Goal: Task Accomplishment & Management: Manage account settings

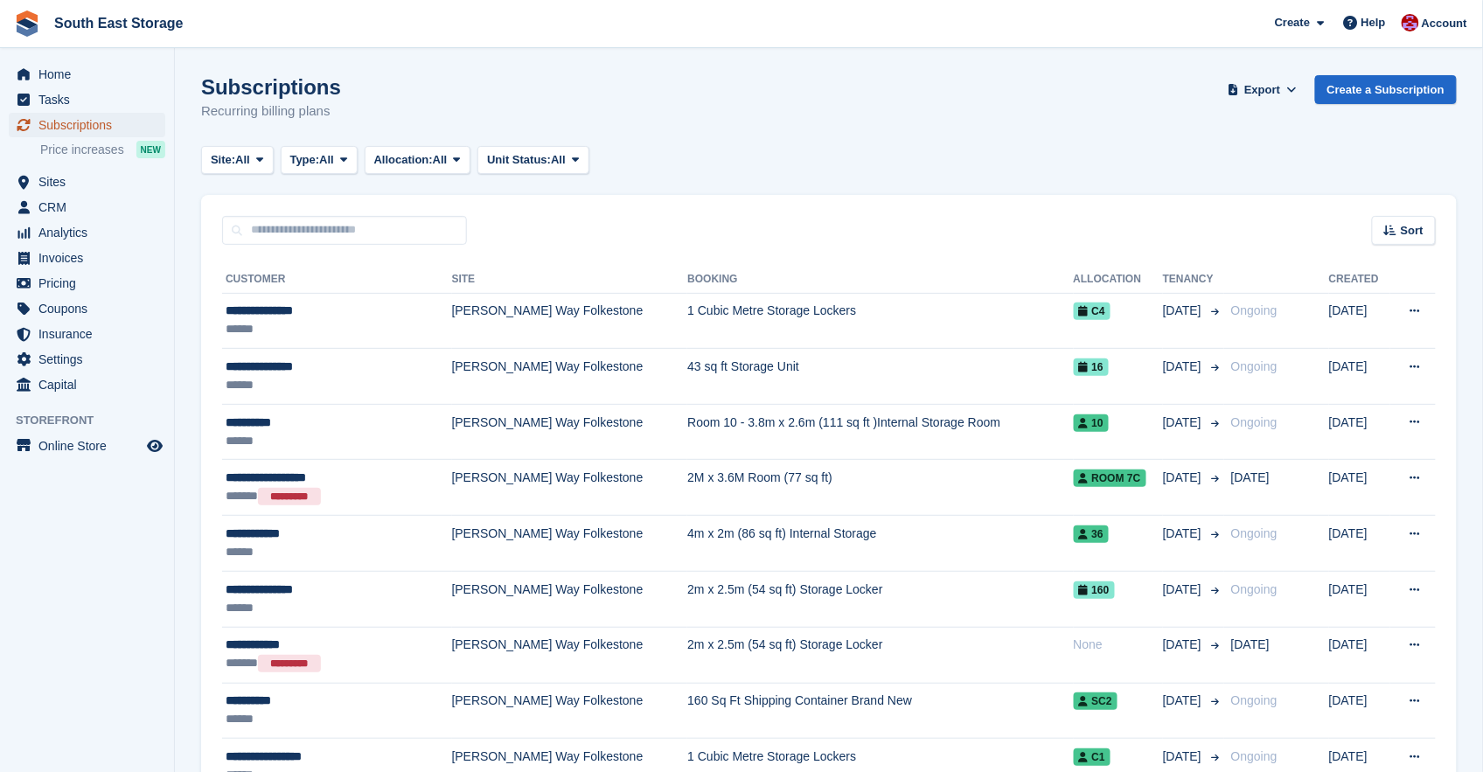
click at [68, 122] on span "Subscriptions" at bounding box center [90, 125] width 105 height 24
click at [66, 146] on span "Price increases" at bounding box center [82, 150] width 84 height 17
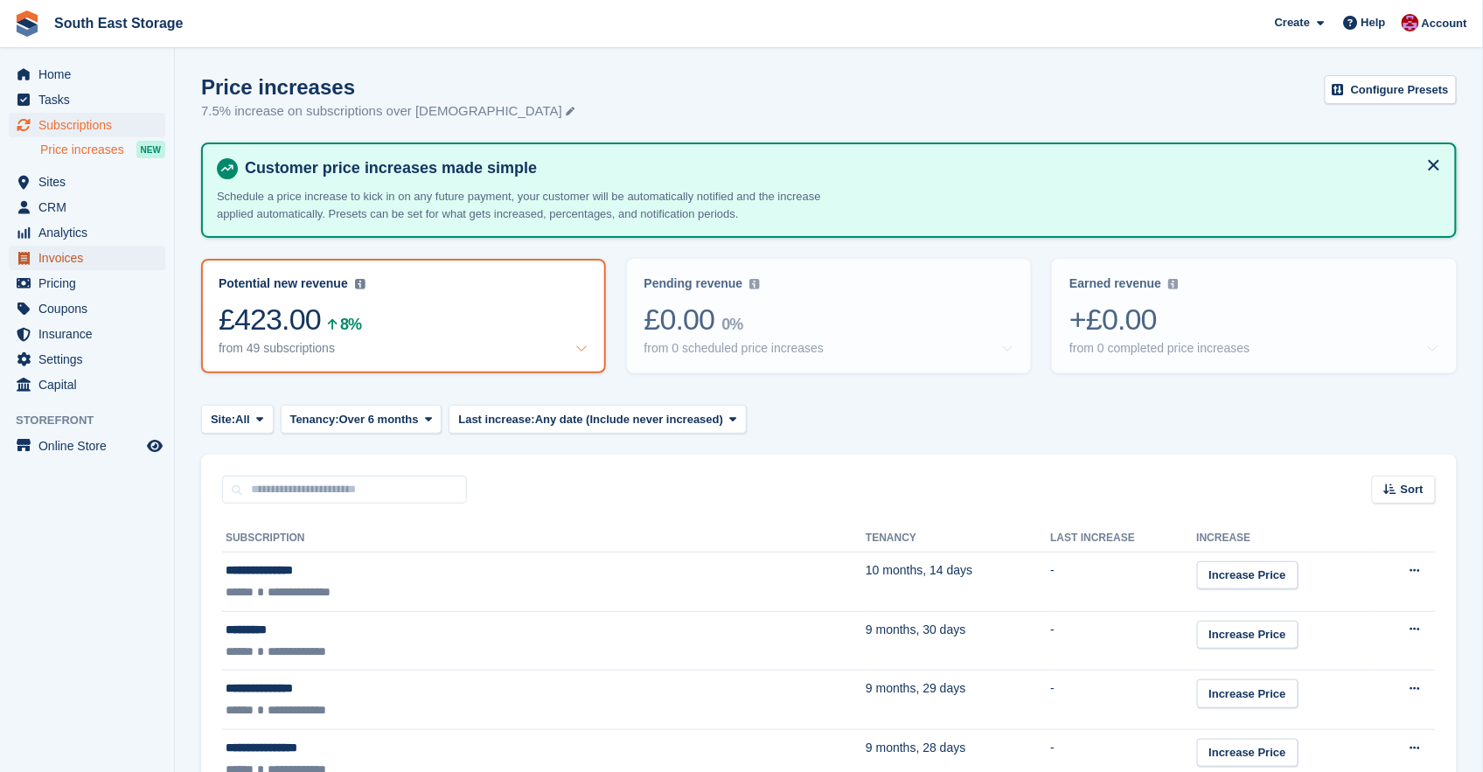
click at [42, 250] on span "Invoices" at bounding box center [90, 258] width 105 height 24
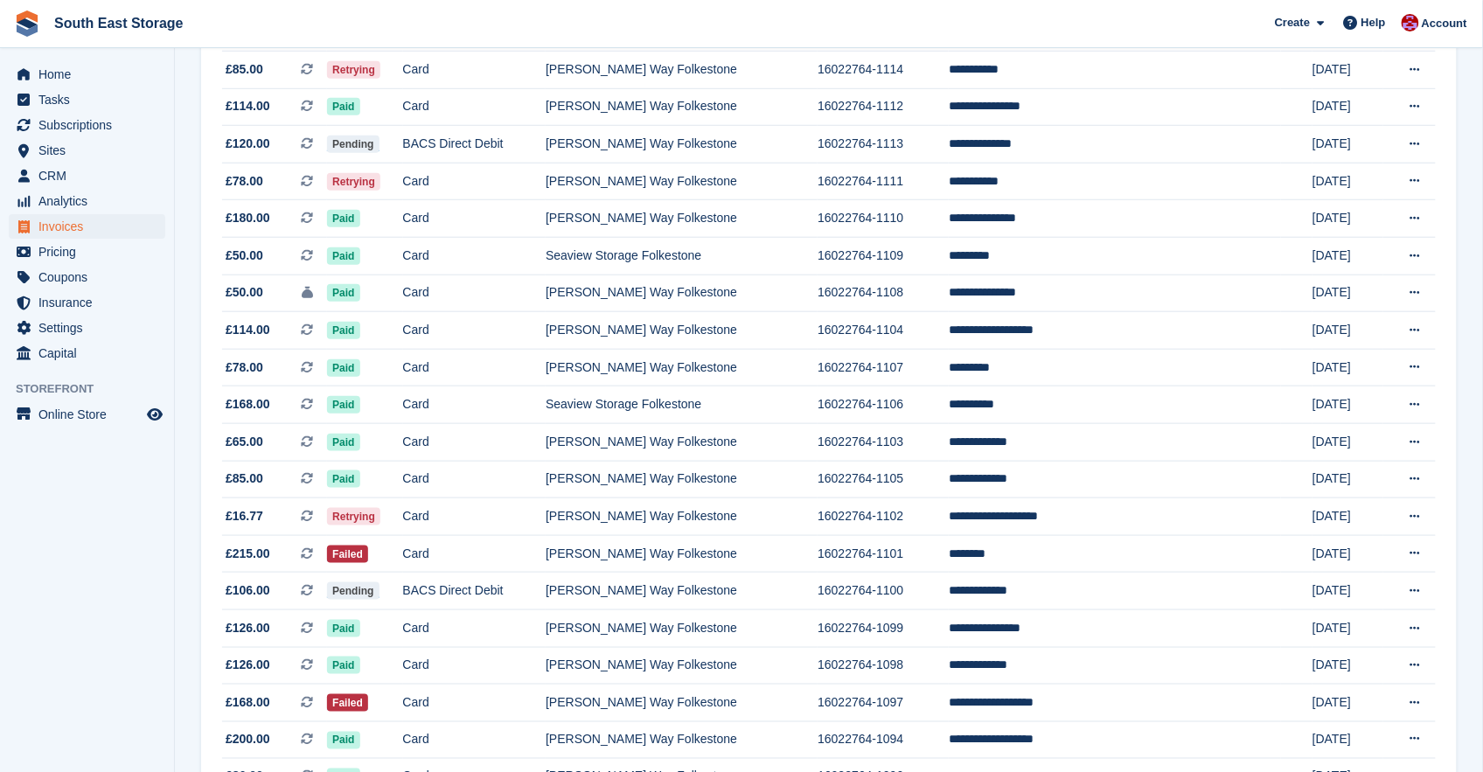
scroll to position [8, 0]
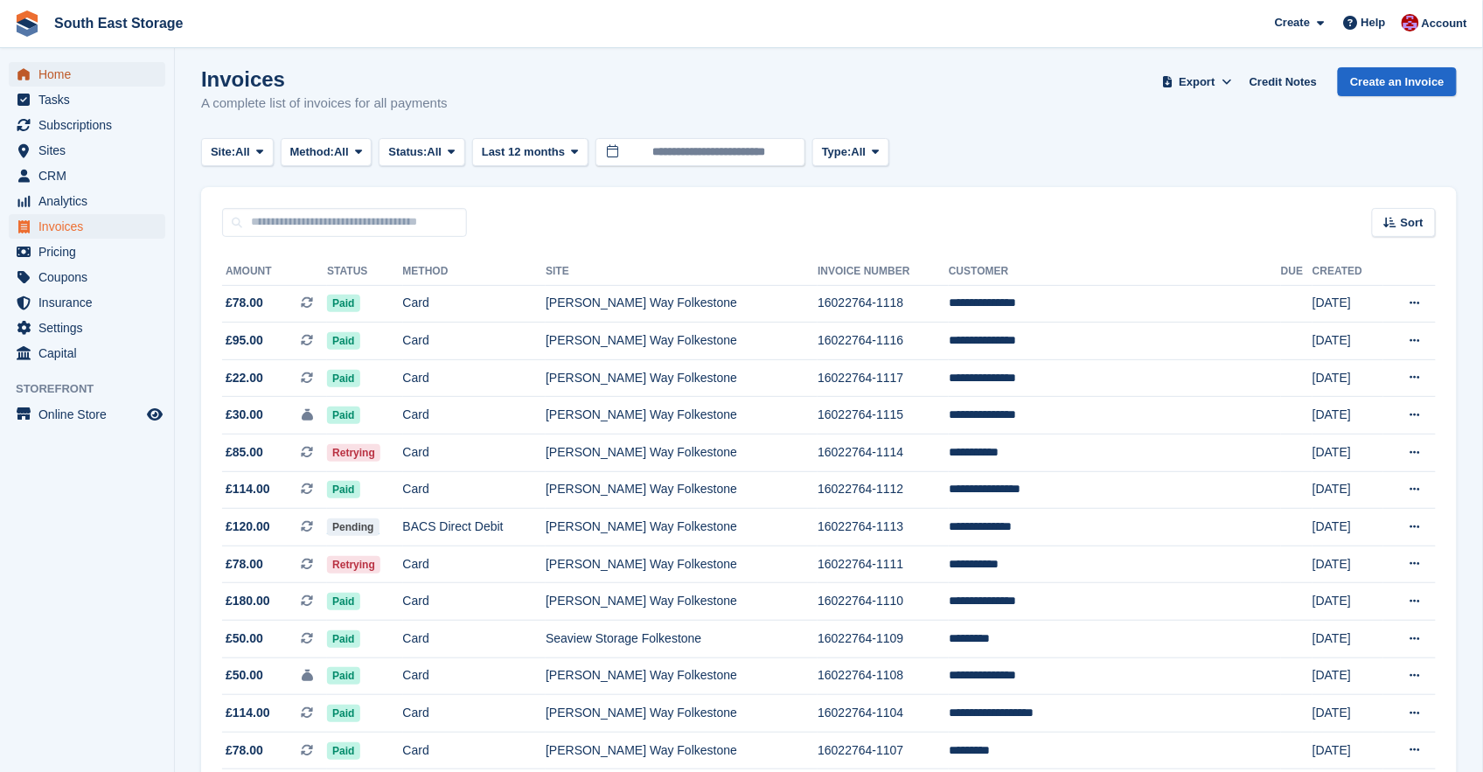
click at [44, 76] on span "Home" at bounding box center [90, 74] width 105 height 24
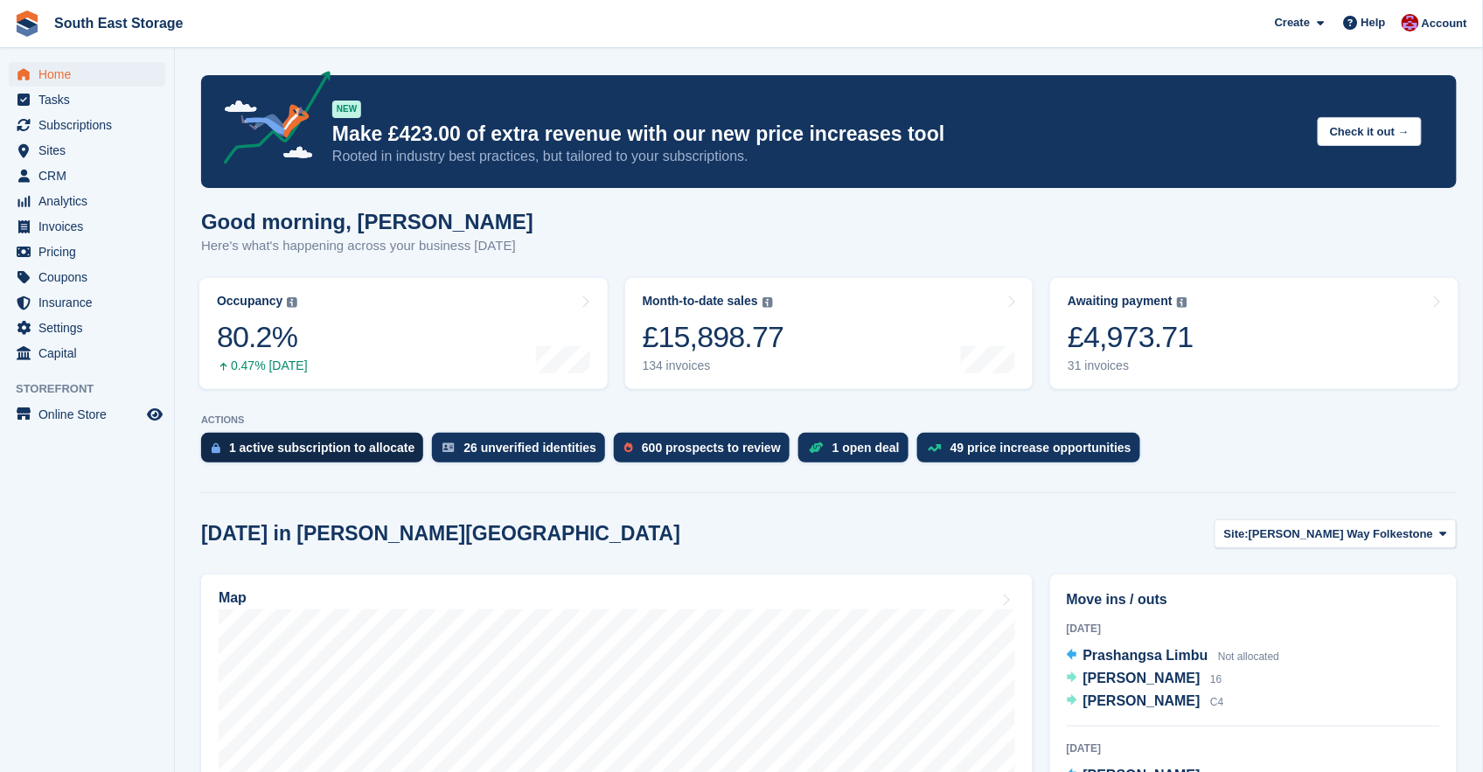
click at [303, 445] on div "1 active subscription to allocate" at bounding box center [321, 448] width 185 height 14
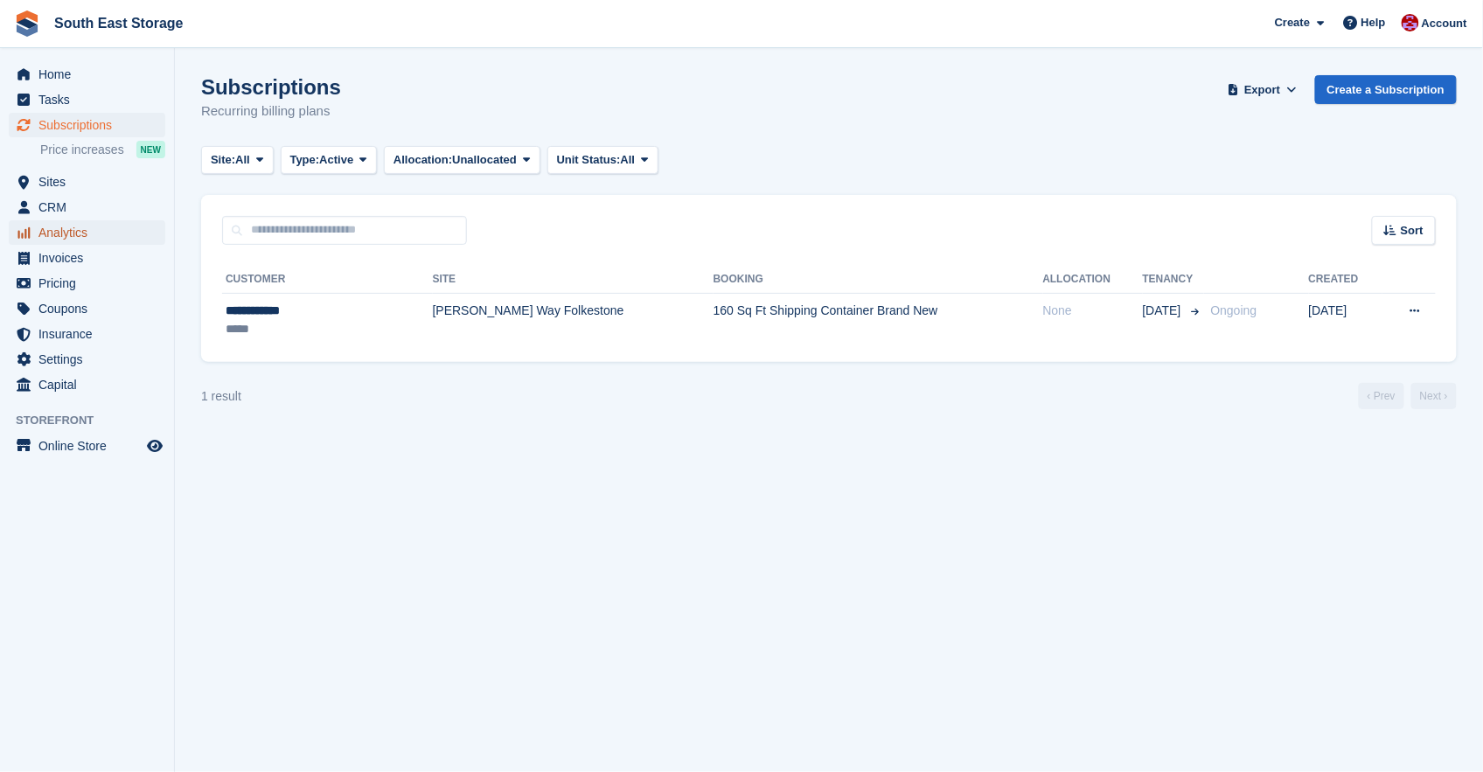
click at [68, 233] on span "Analytics" at bounding box center [90, 232] width 105 height 24
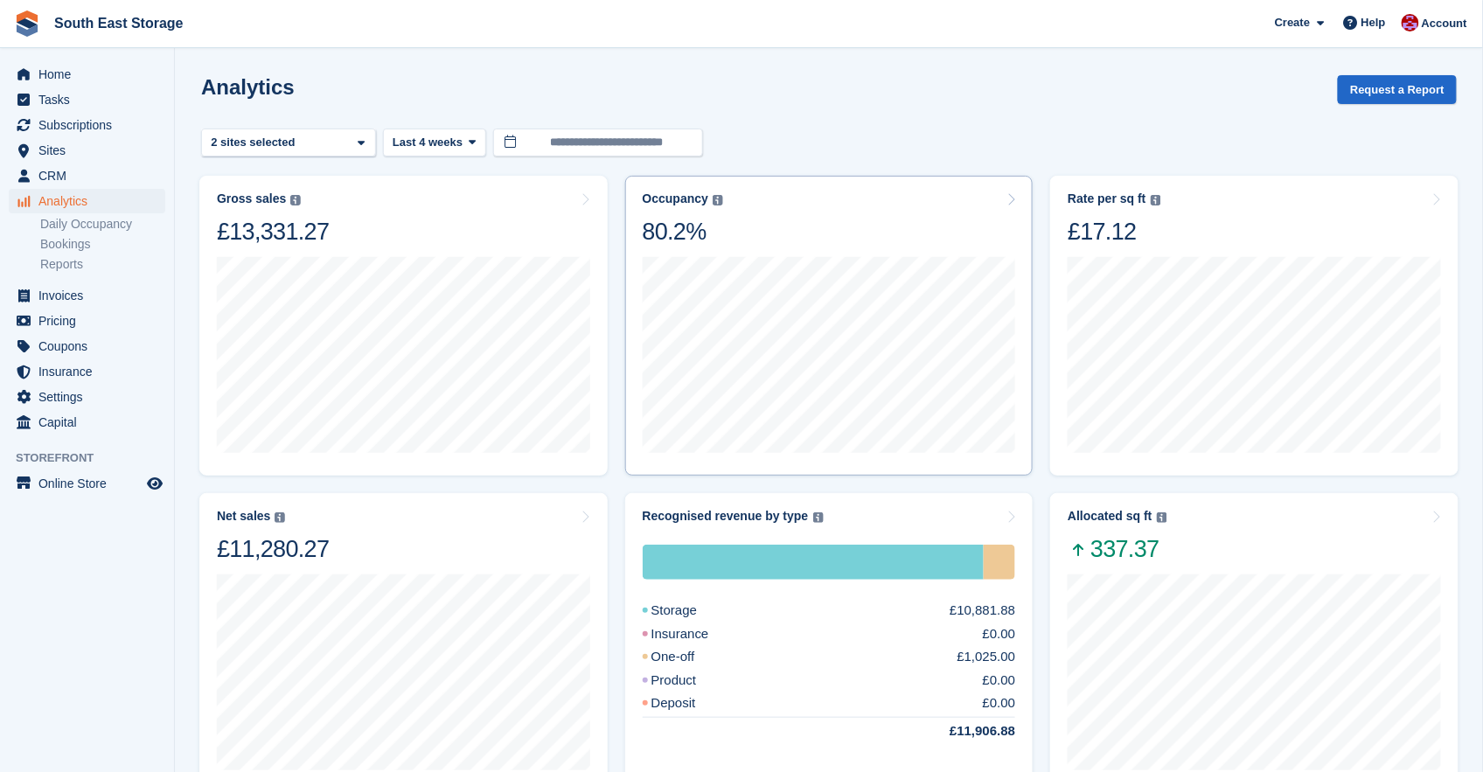
click at [752, 227] on div "Occupancy Percentage of all allocated units in terms of area. Includes units wi…" at bounding box center [829, 219] width 373 height 55
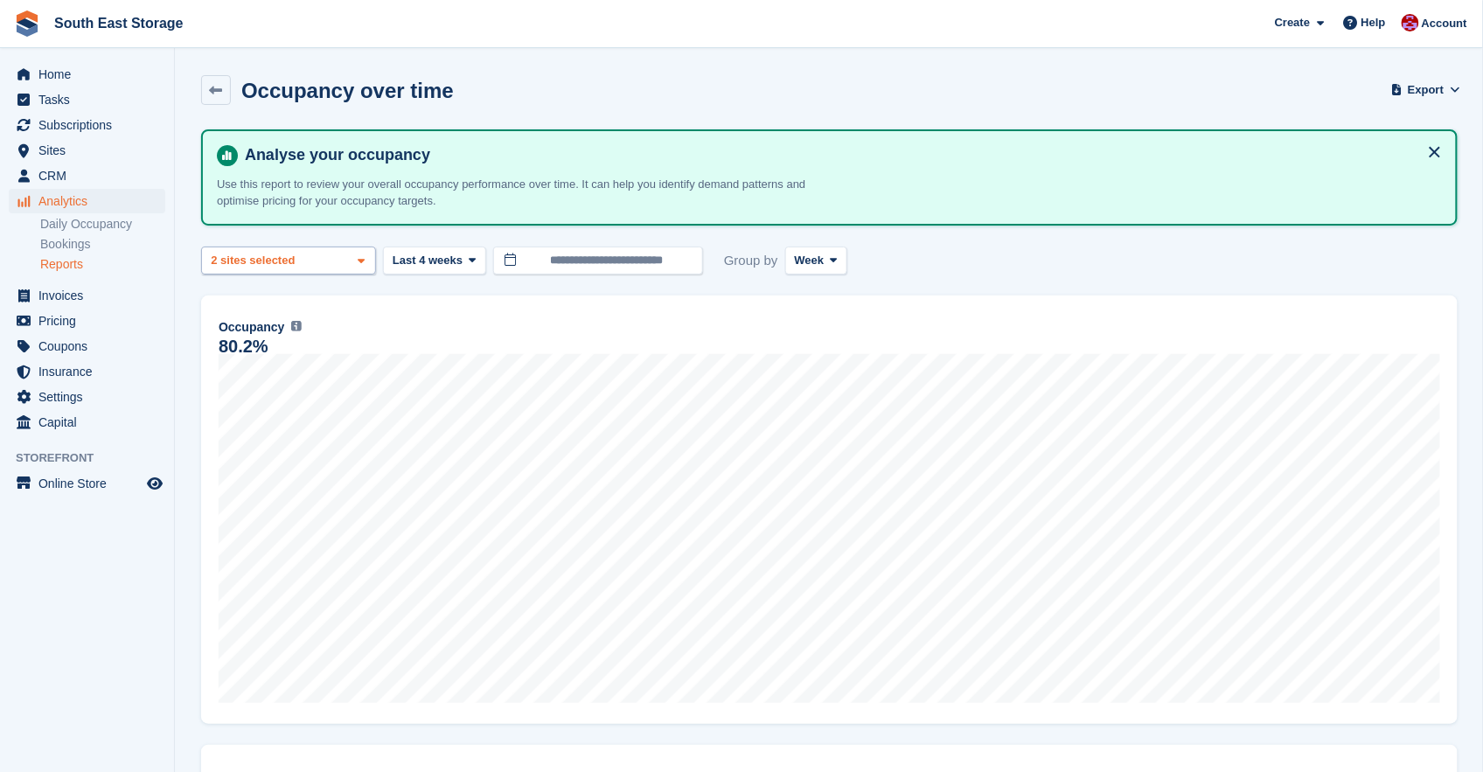
click at [358, 255] on icon at bounding box center [361, 260] width 7 height 11
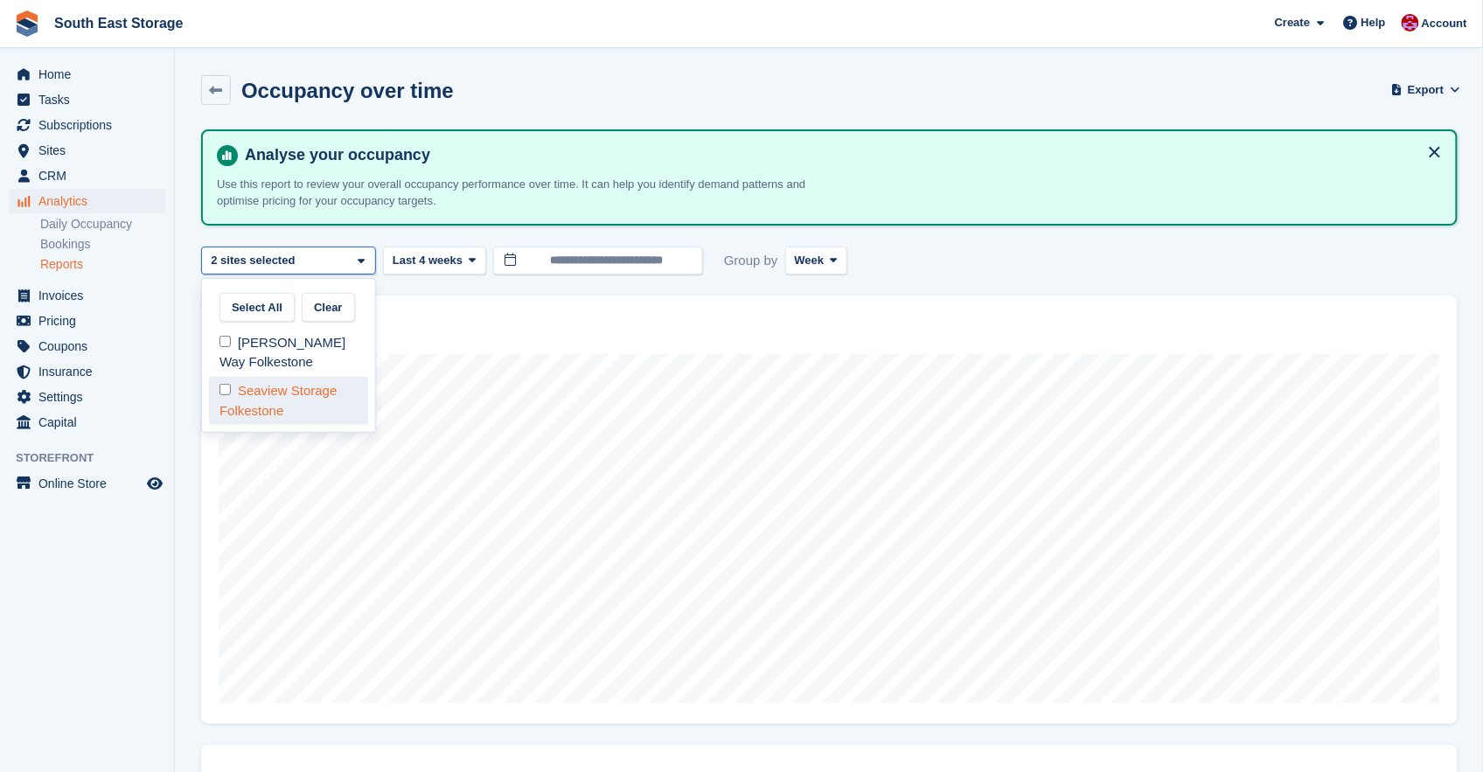
click at [247, 385] on div "Seaview Storage Folkestone" at bounding box center [288, 401] width 159 height 48
select select "****"
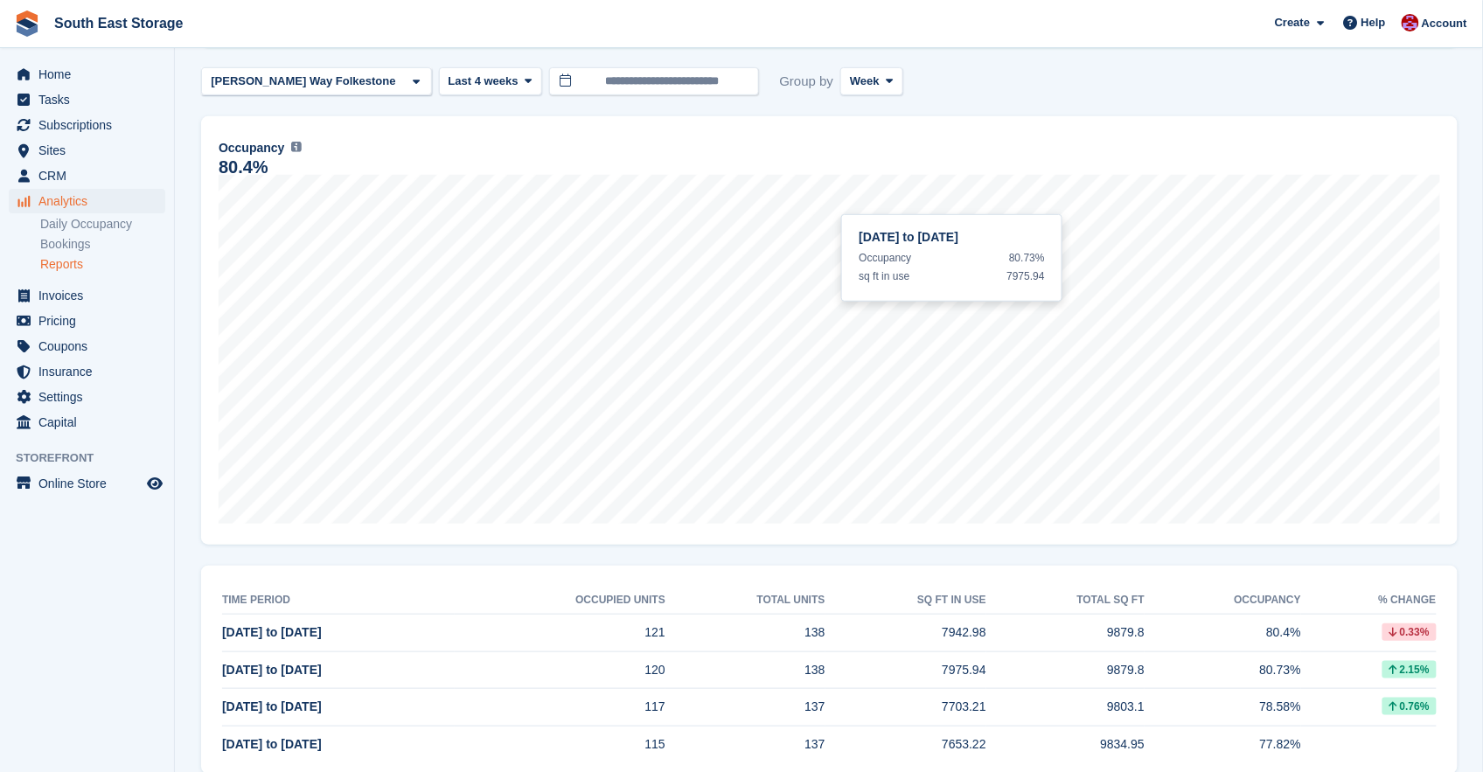
scroll to position [217, 0]
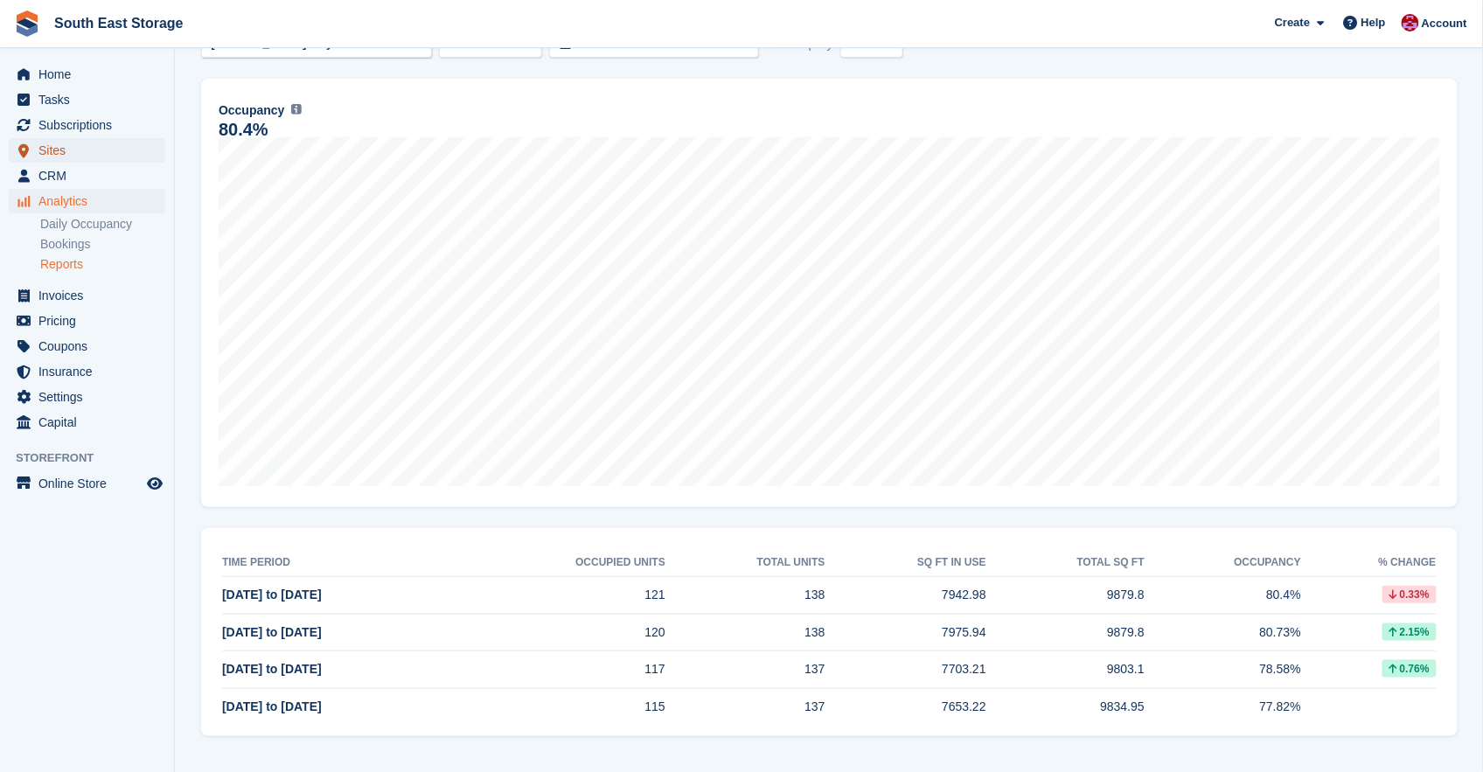
click at [52, 150] on span "Sites" at bounding box center [90, 150] width 105 height 24
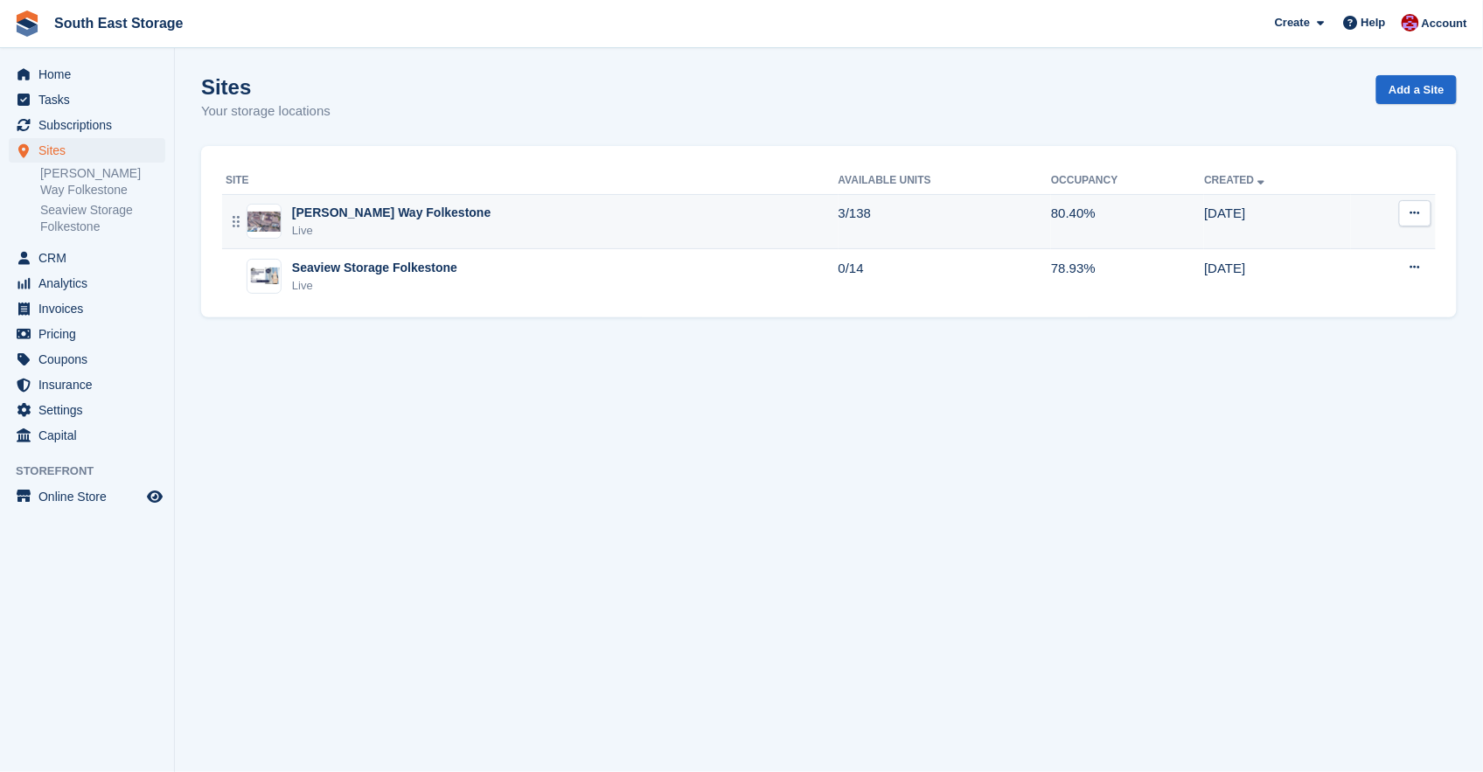
click at [357, 219] on div "[PERSON_NAME] Way Folkestone" at bounding box center [391, 213] width 199 height 18
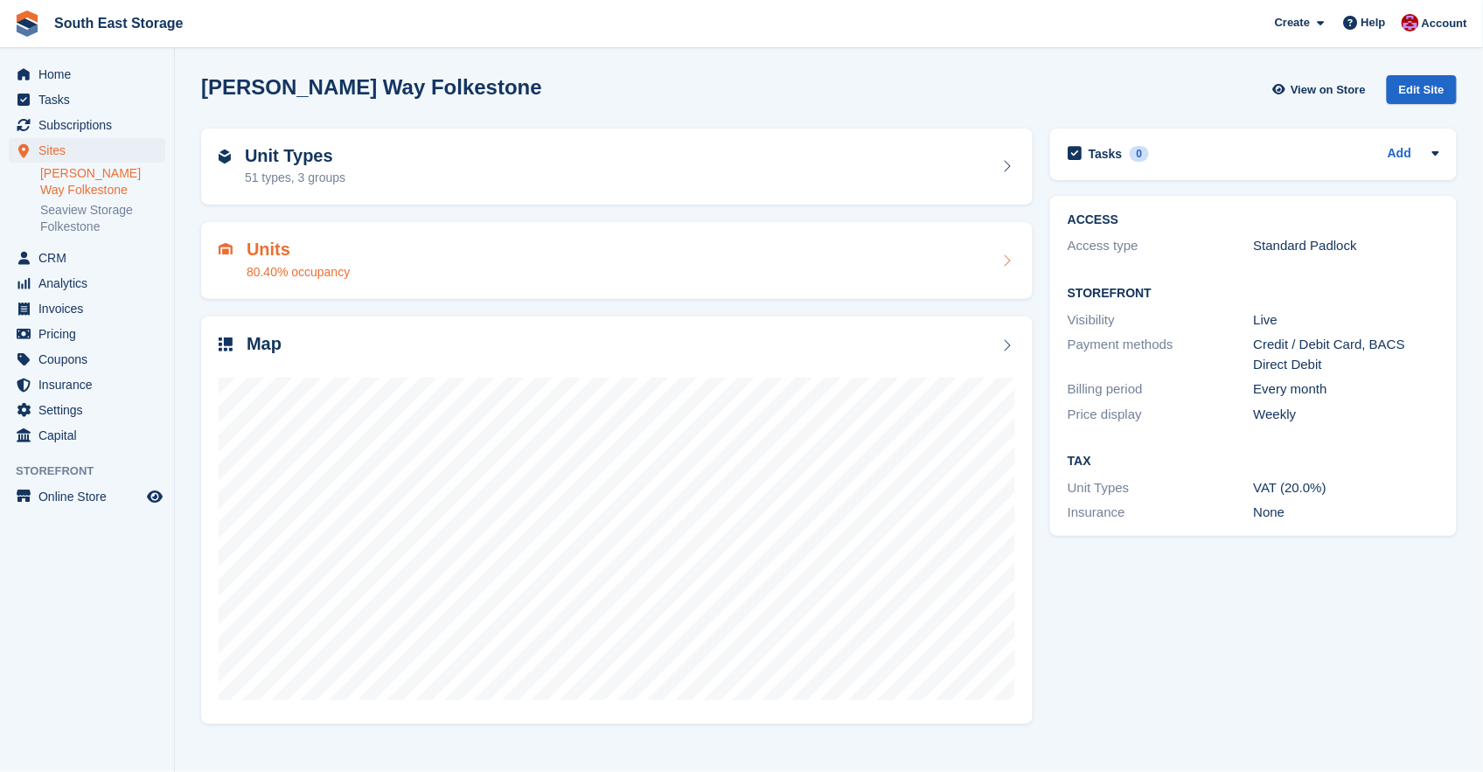
click at [289, 249] on h2 "Units" at bounding box center [298, 250] width 103 height 20
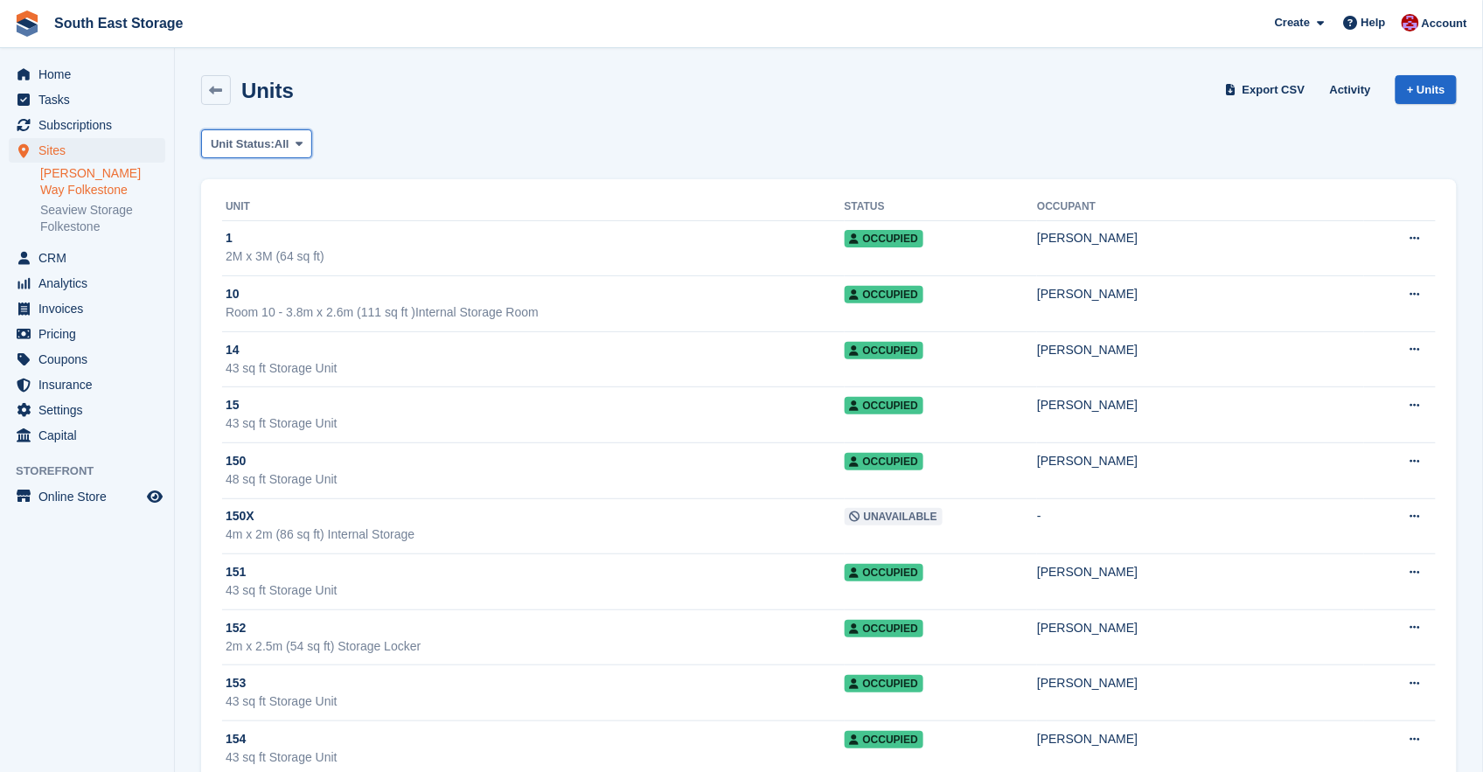
click at [296, 139] on button "Unit Status: All" at bounding box center [256, 143] width 111 height 29
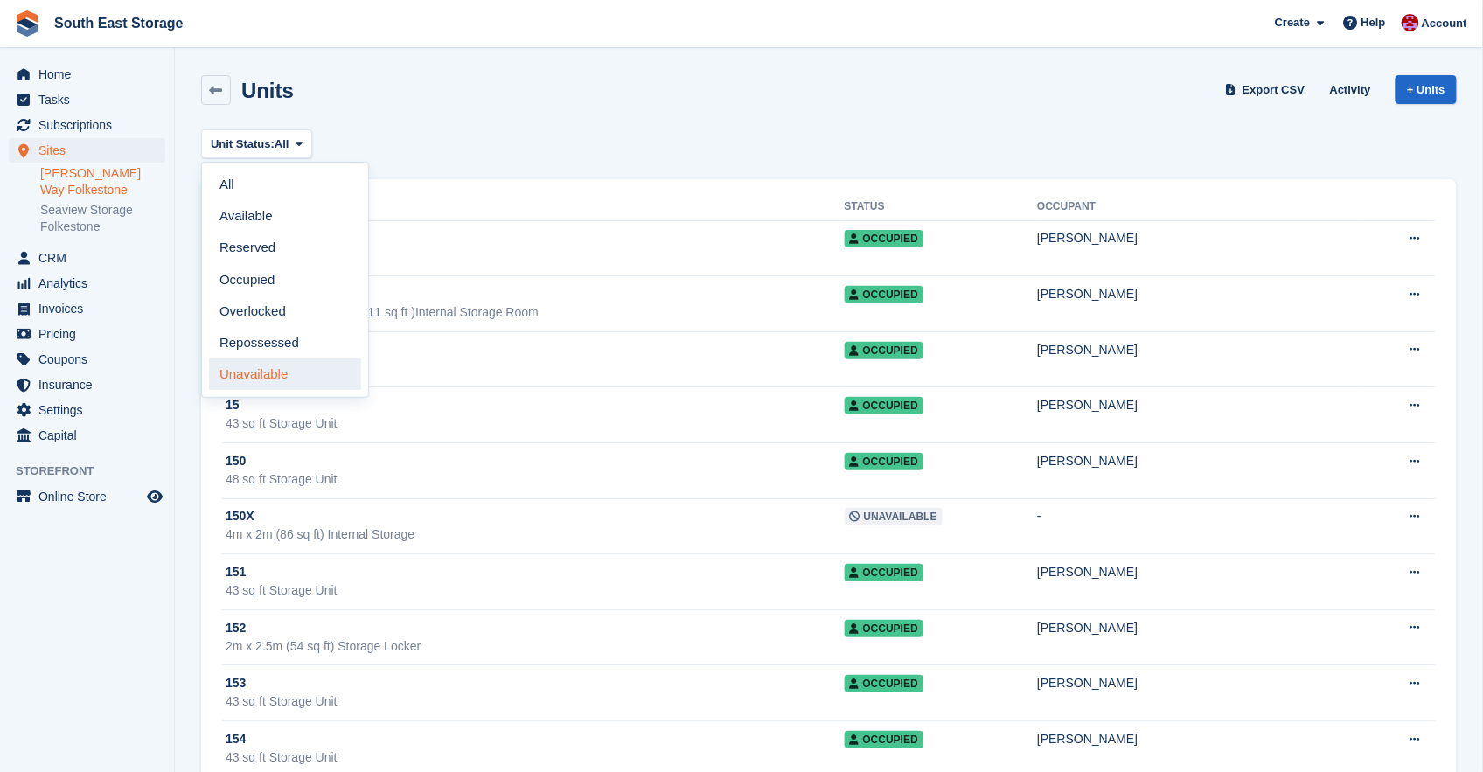
click at [243, 364] on link "Unavailable" at bounding box center [285, 374] width 152 height 31
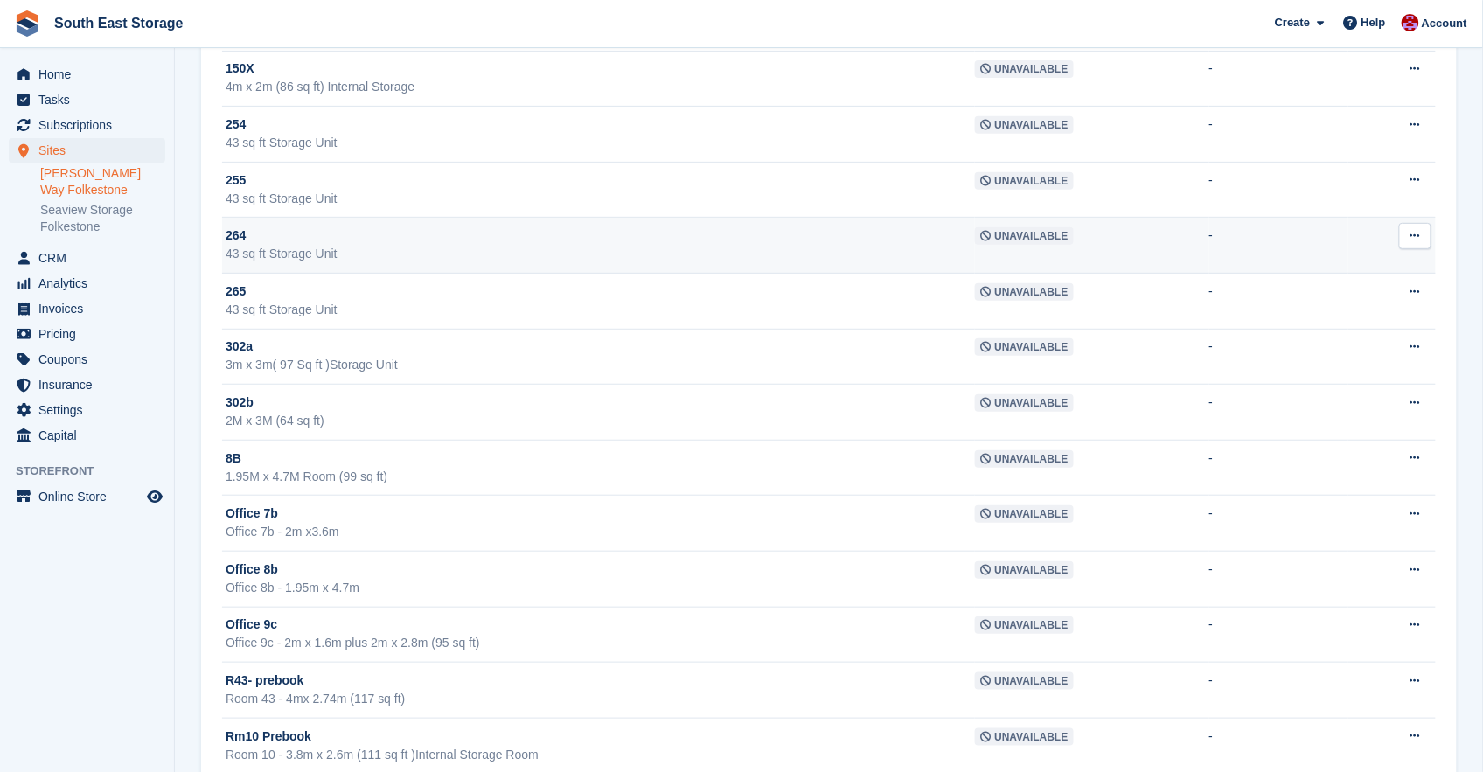
scroll to position [211, 0]
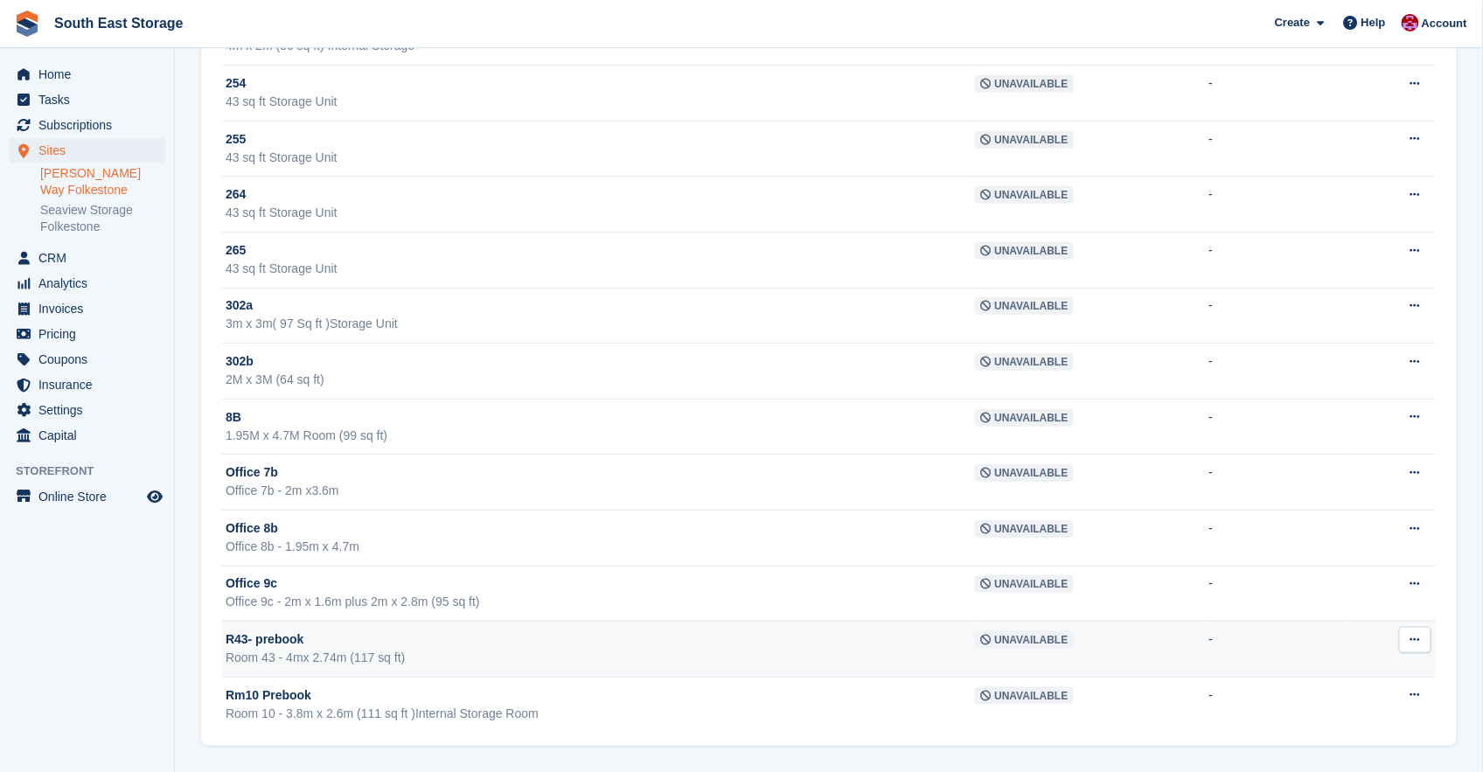
click at [1410, 640] on button at bounding box center [1415, 640] width 32 height 26
click at [1316, 727] on p "Delete unit" at bounding box center [1347, 734] width 152 height 23
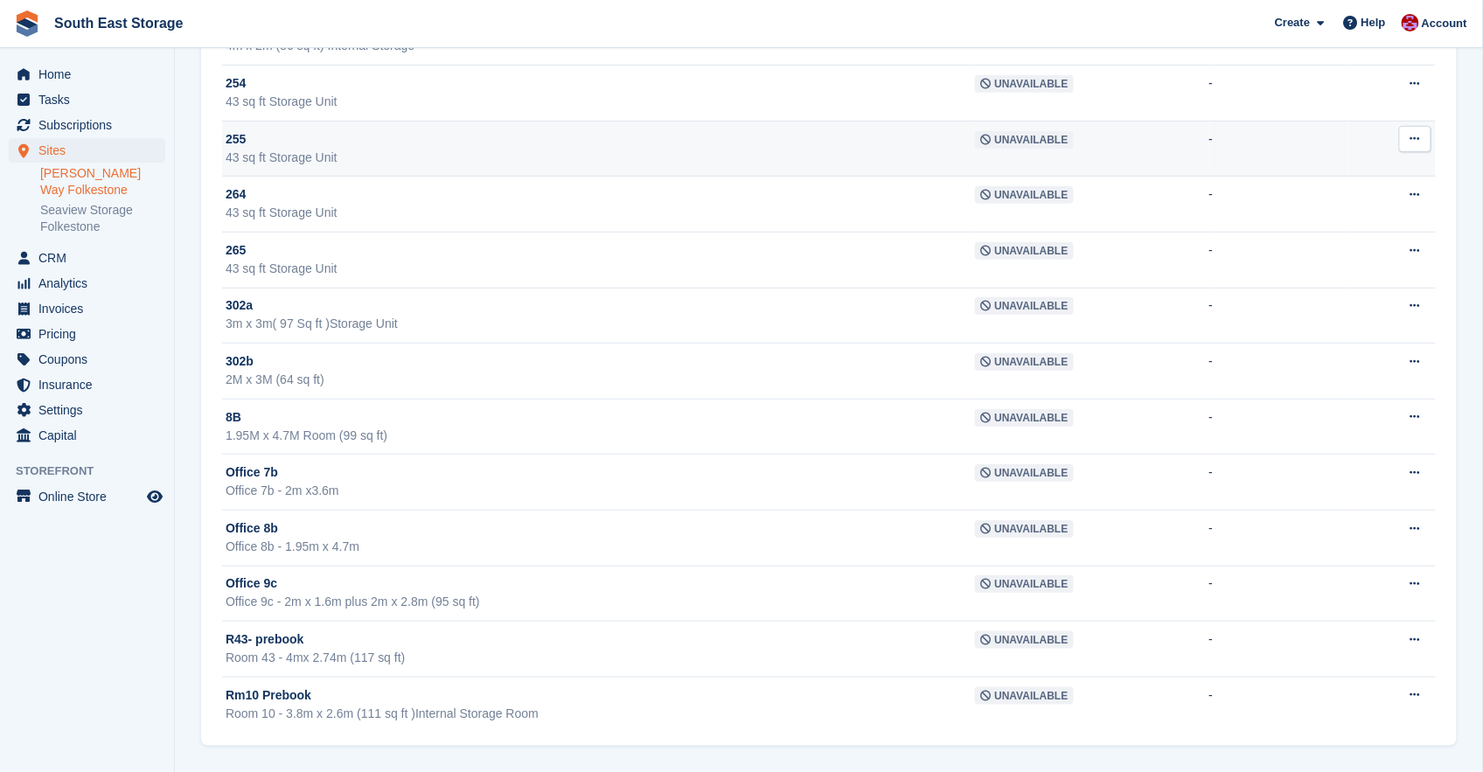
scroll to position [0, 0]
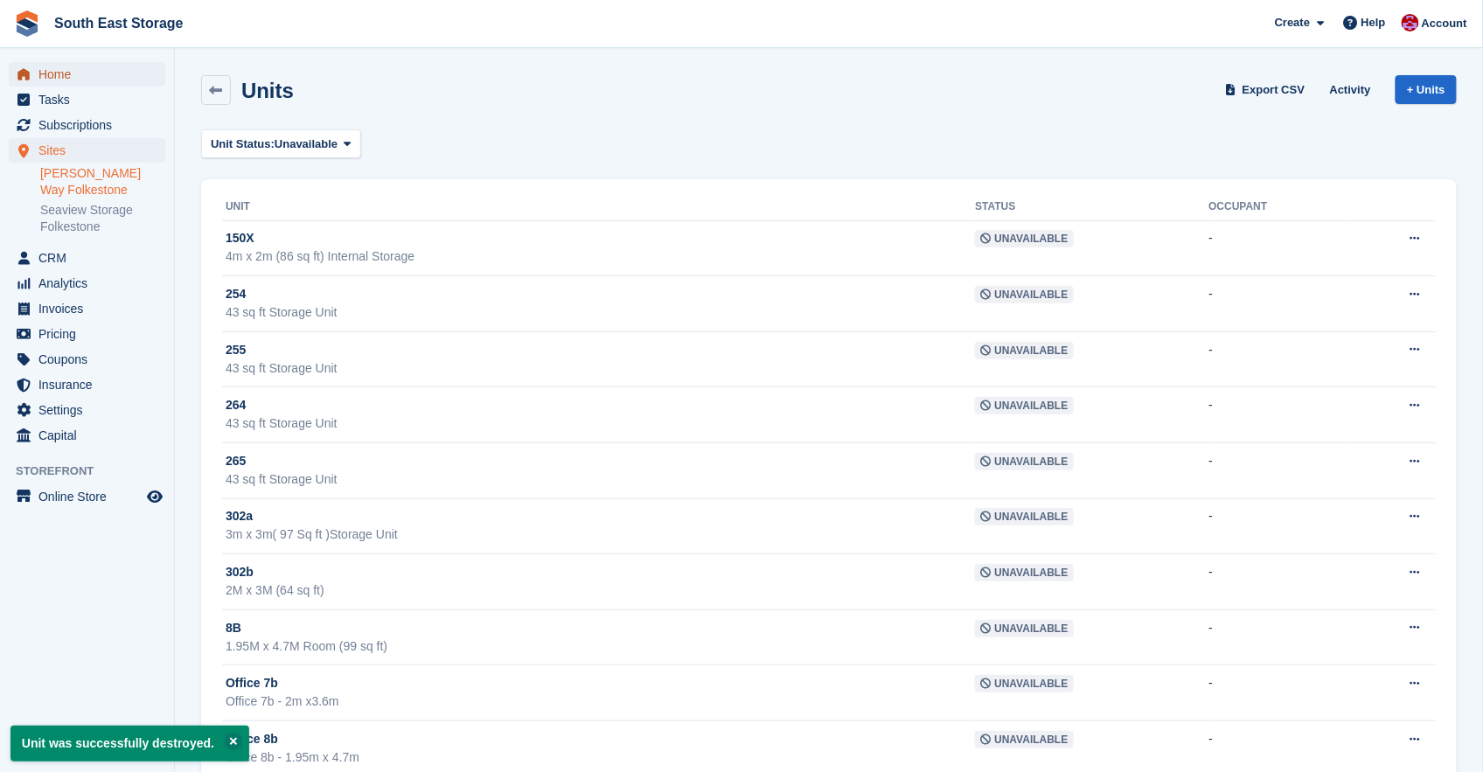
click at [53, 73] on span "Home" at bounding box center [90, 74] width 105 height 24
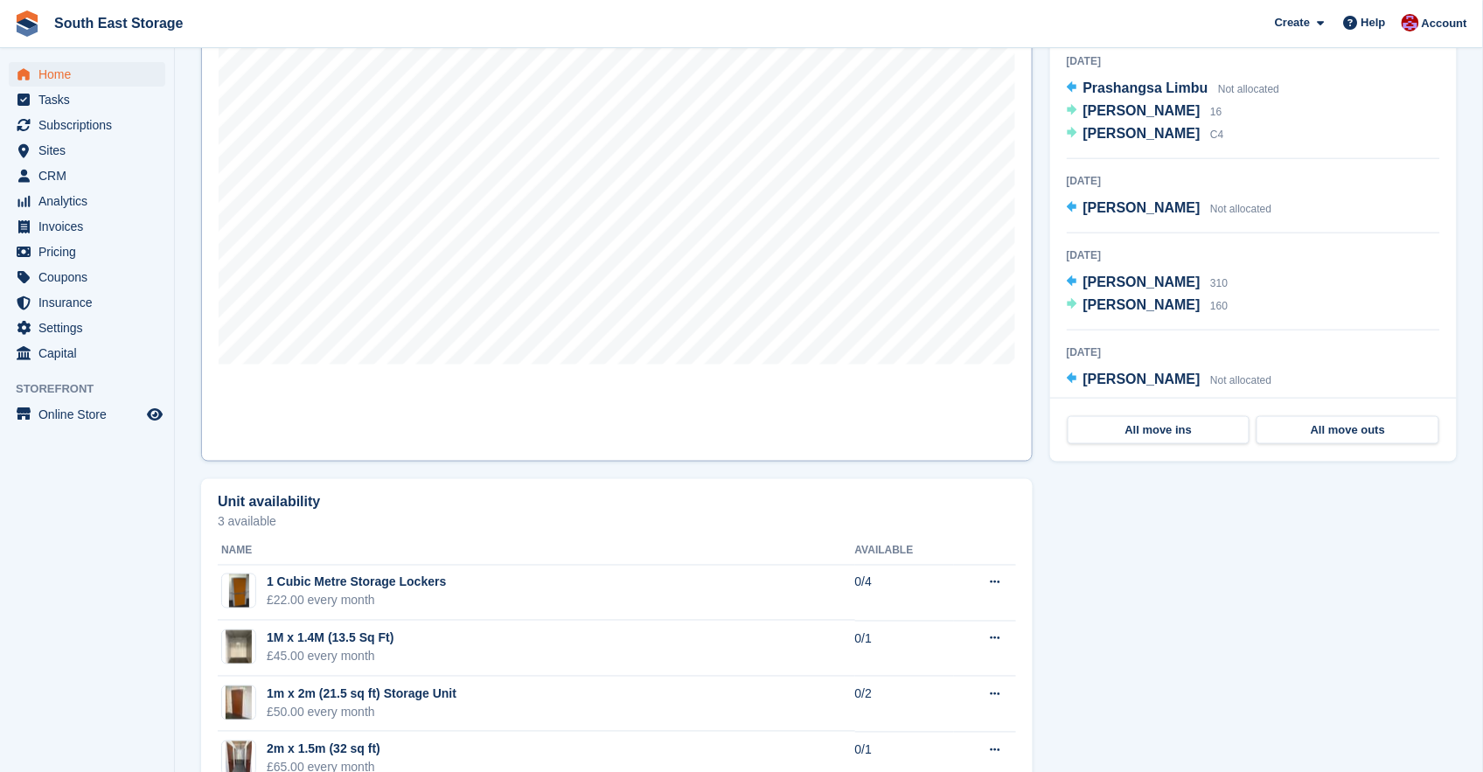
scroll to position [522, 0]
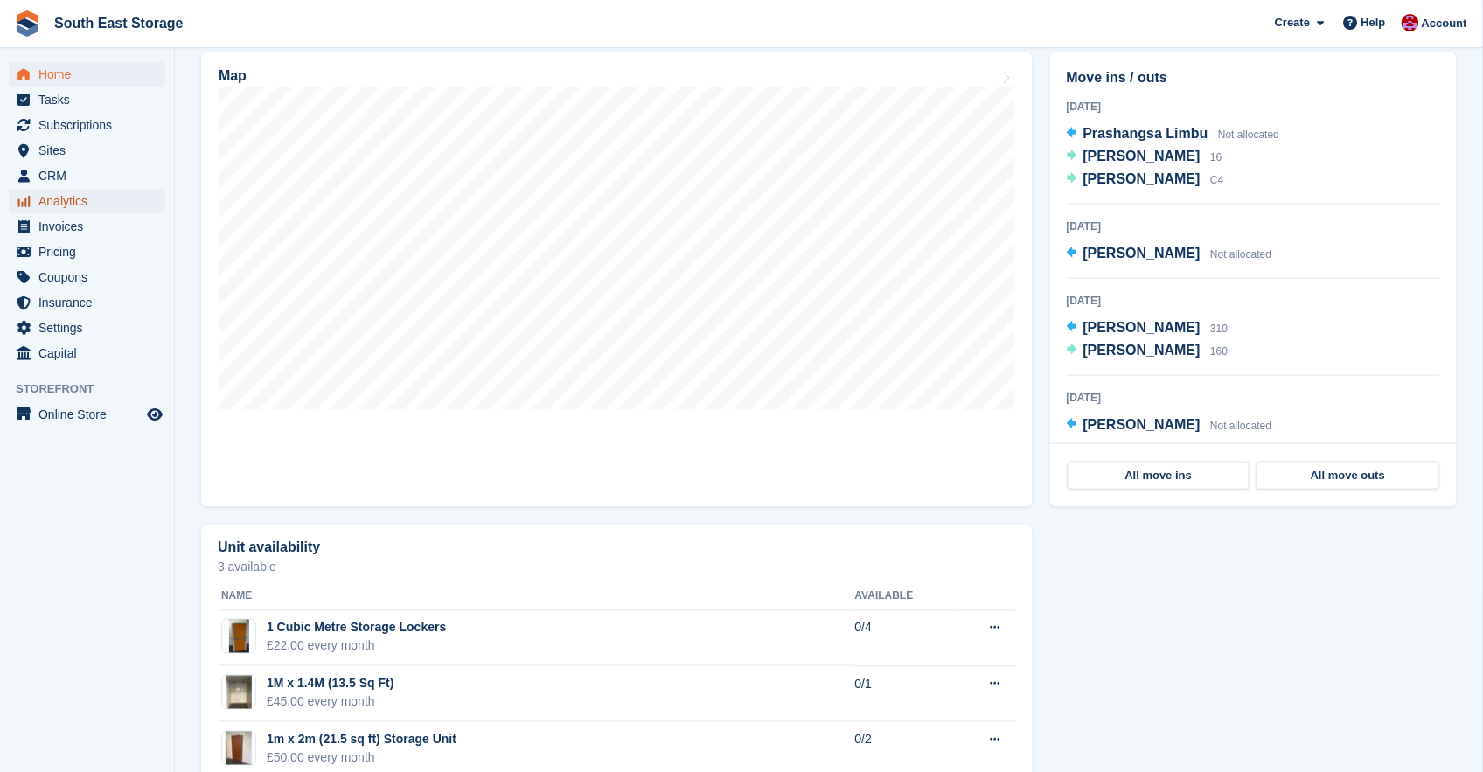
click at [72, 205] on span "Analytics" at bounding box center [90, 201] width 105 height 24
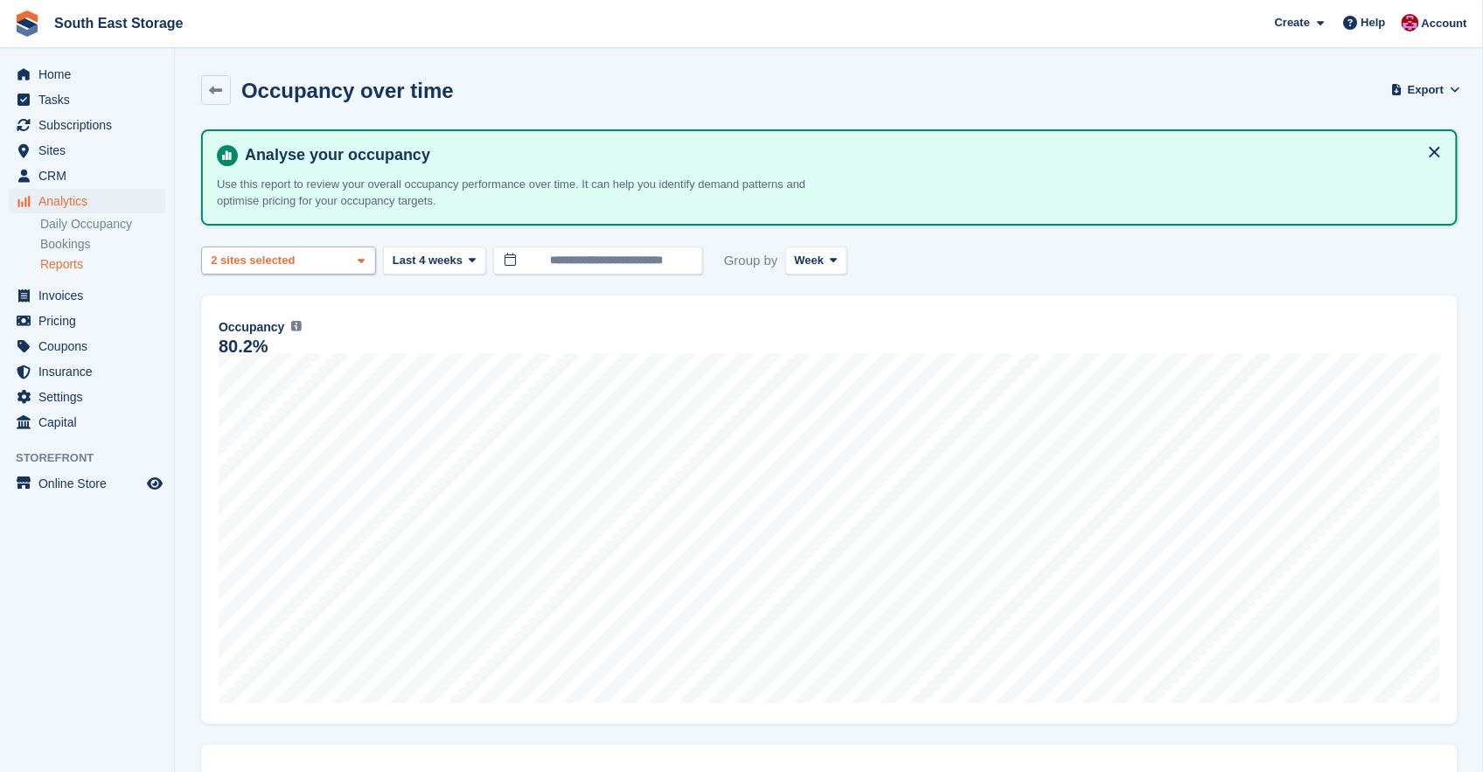
click at [365, 260] on span at bounding box center [361, 261] width 14 height 14
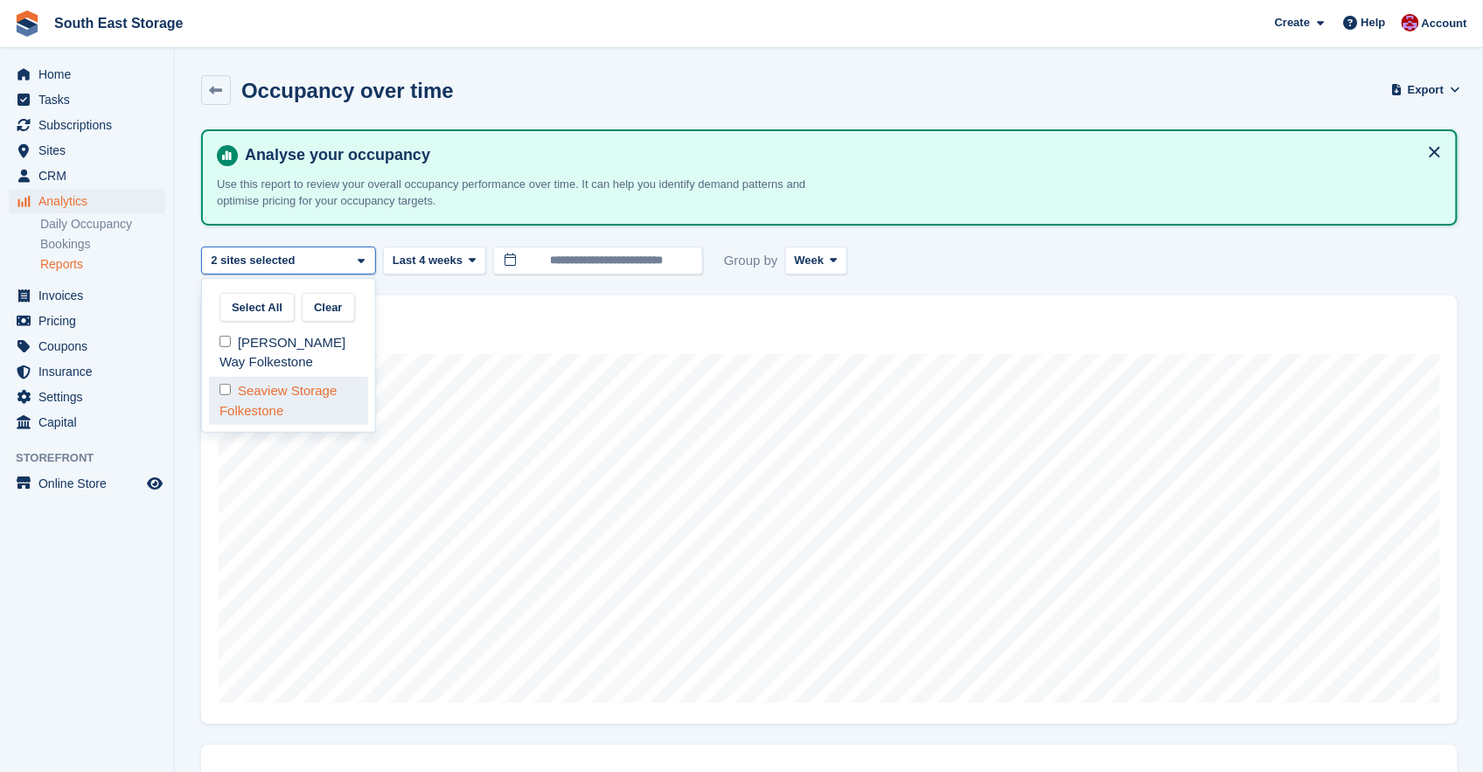
click at [247, 390] on div "Seaview Storage Folkestone" at bounding box center [288, 401] width 159 height 48
select select "****"
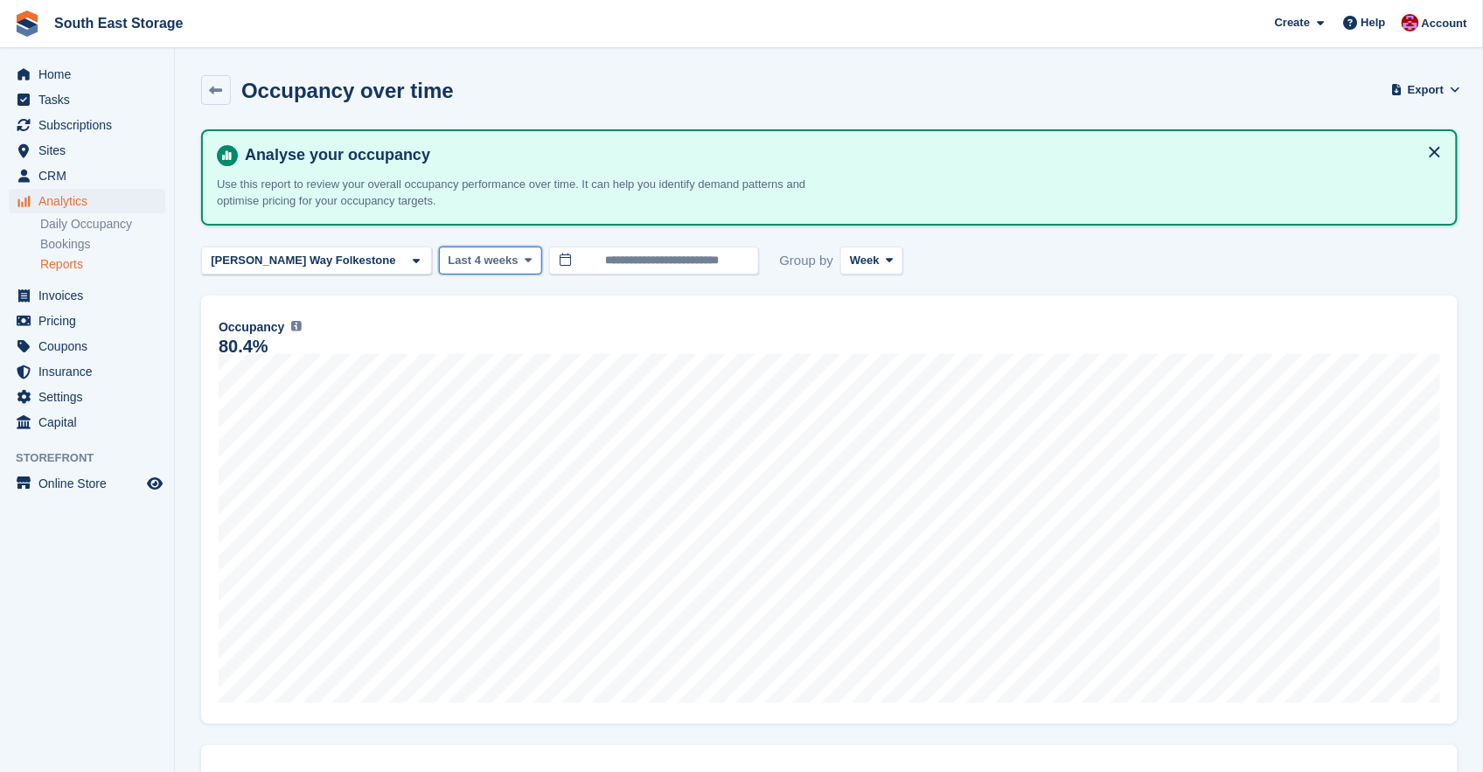
click at [521, 260] on span at bounding box center [528, 261] width 14 height 14
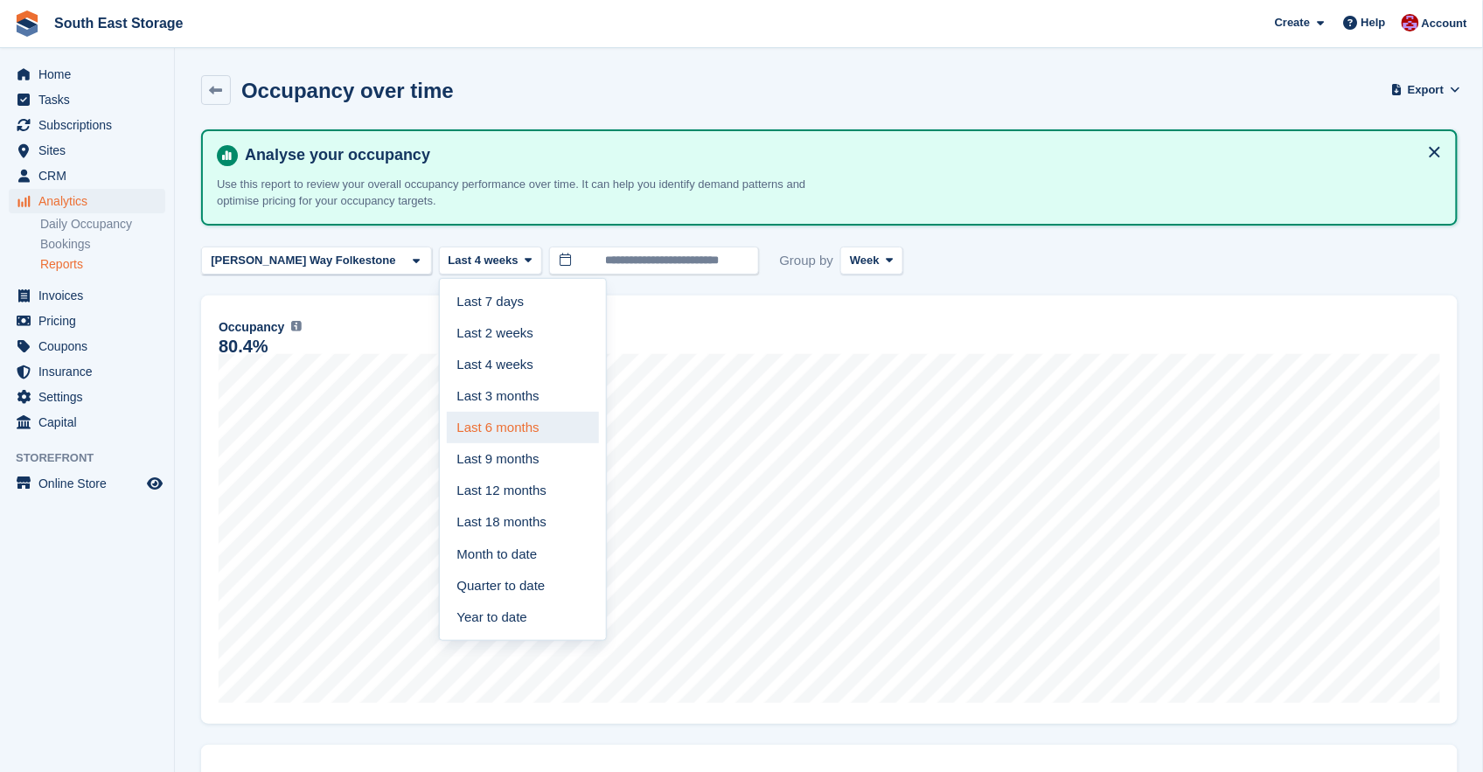
click at [460, 426] on link "Last 6 months" at bounding box center [523, 427] width 152 height 31
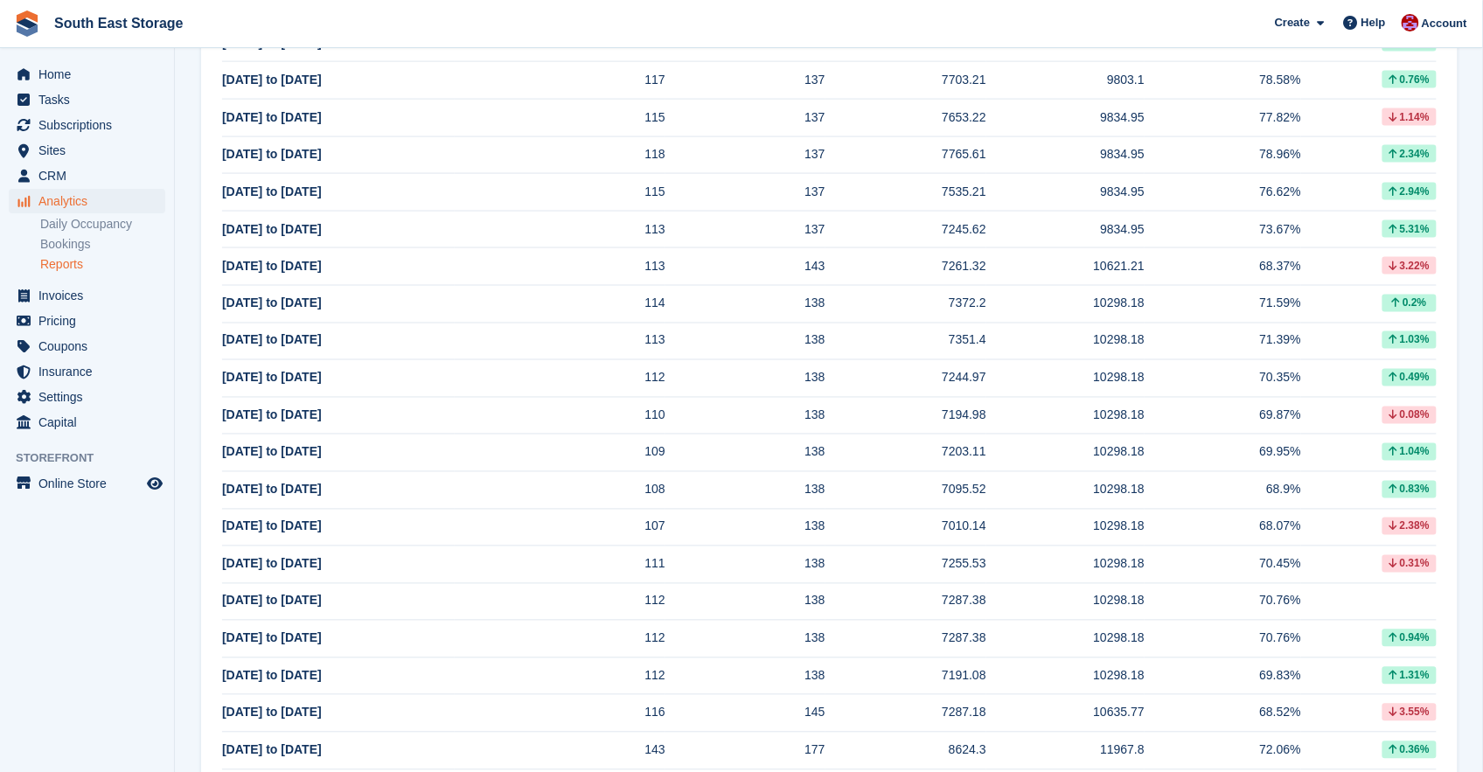
scroll to position [952, 0]
